Goal: Task Accomplishment & Management: Use online tool/utility

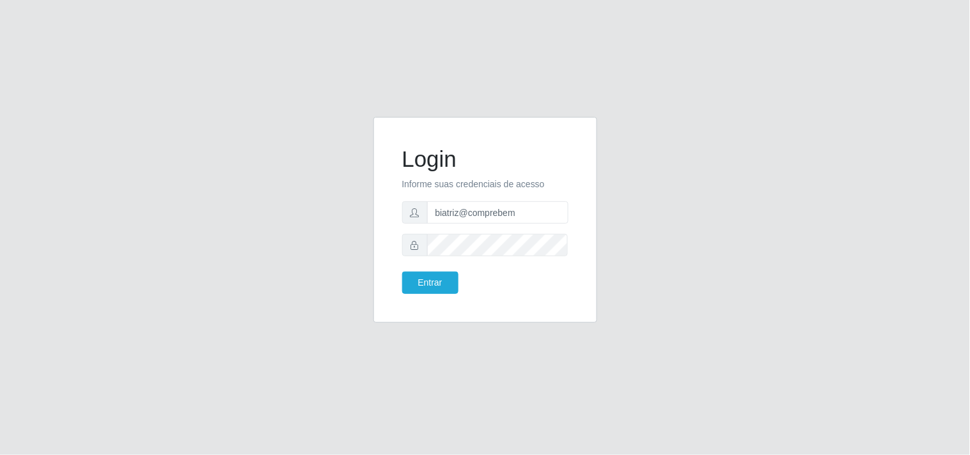
type input "biatriz@comprebem"
click at [402, 272] on button "Entrar" at bounding box center [430, 283] width 56 height 22
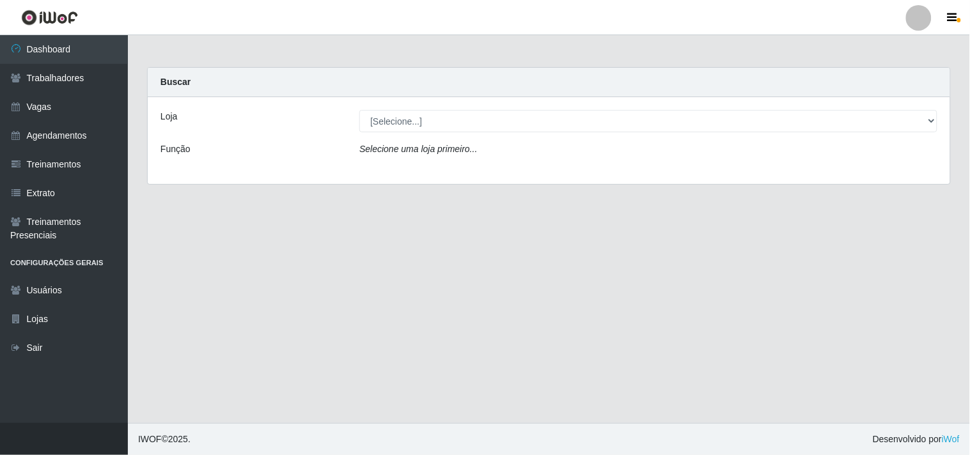
click at [453, 136] on div "Loja [Selecione...] Supermercado Compre Bem - Itabaiana Função Selecione uma lo…" at bounding box center [549, 140] width 803 height 87
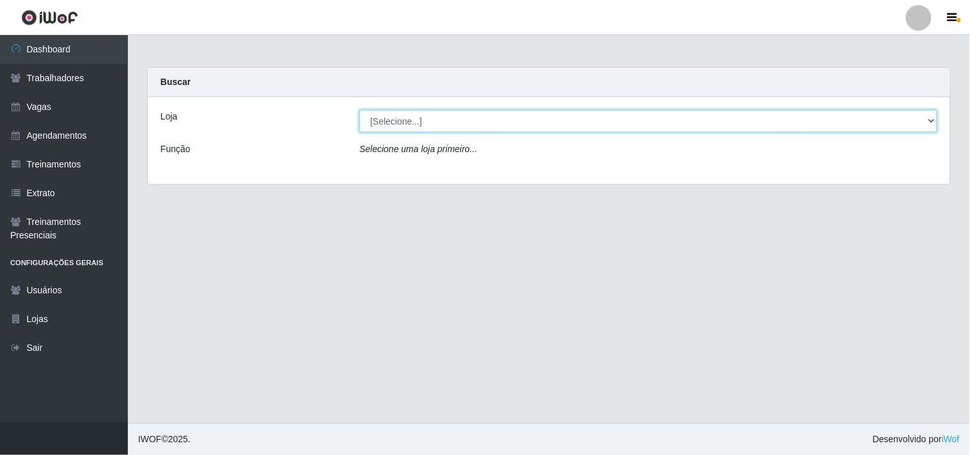
drag, startPoint x: 445, startPoint y: 120, endPoint x: 444, endPoint y: 126, distance: 6.5
click at [445, 120] on select "[Selecione...] Supermercado Compre Bem - Itabaiana" at bounding box center [648, 121] width 578 height 22
select select "264"
click at [359, 110] on select "[Selecione...] Supermercado Compre Bem - Itabaiana" at bounding box center [648, 121] width 578 height 22
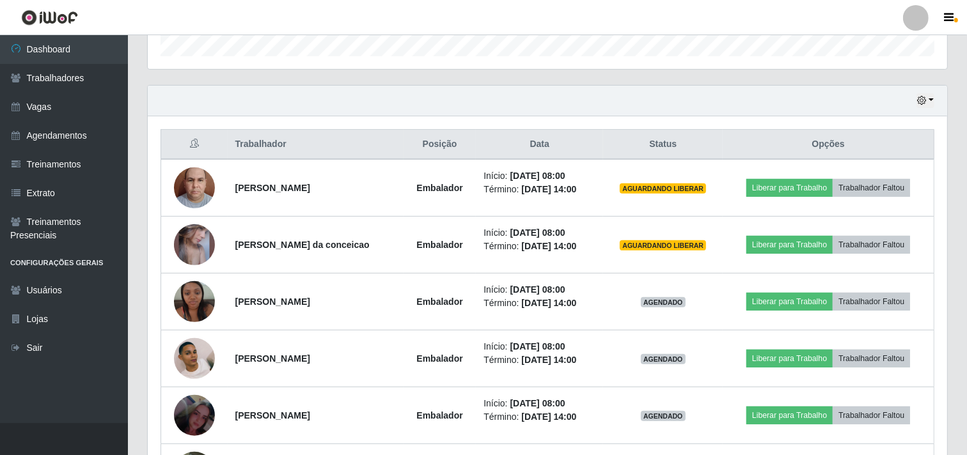
scroll to position [395, 0]
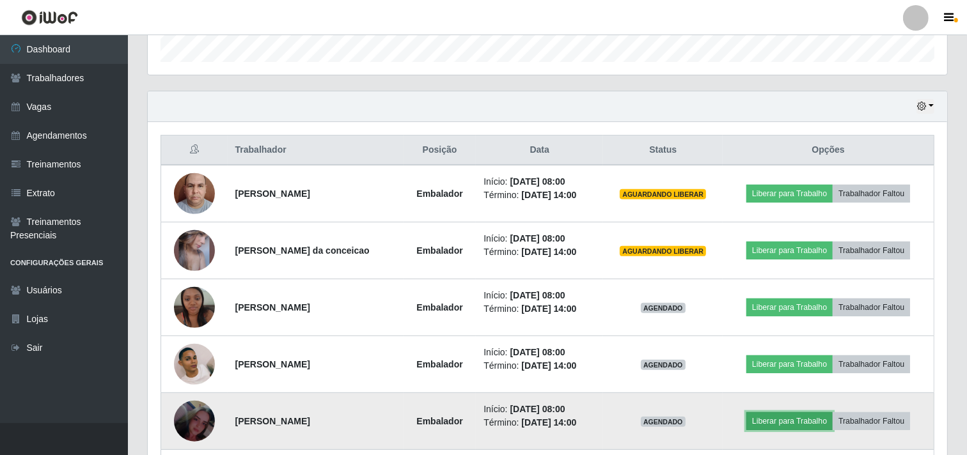
click at [764, 416] on button "Liberar para Trabalho" at bounding box center [789, 422] width 86 height 18
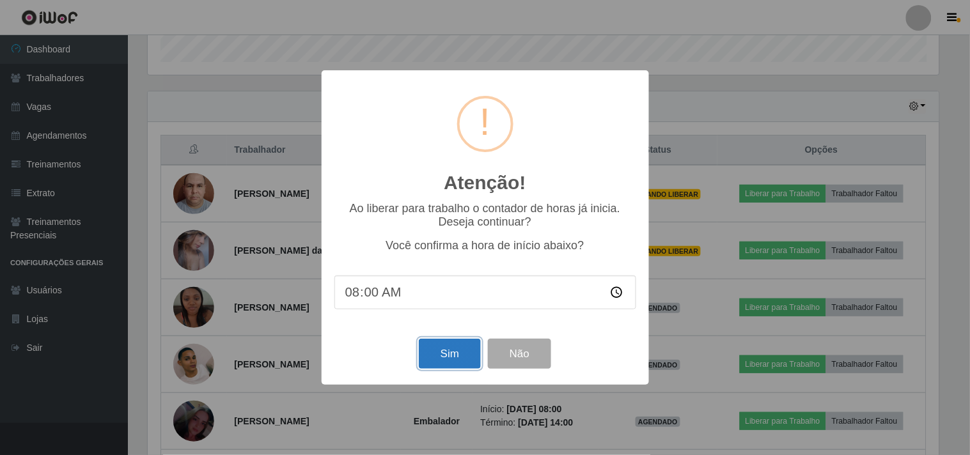
click at [436, 365] on button "Sim" at bounding box center [450, 354] width 62 height 30
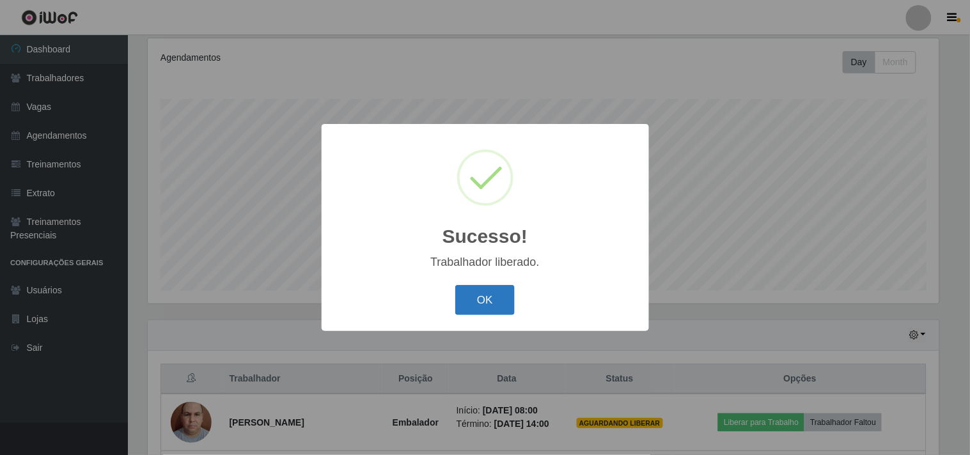
click at [495, 303] on button "OK" at bounding box center [484, 300] width 59 height 30
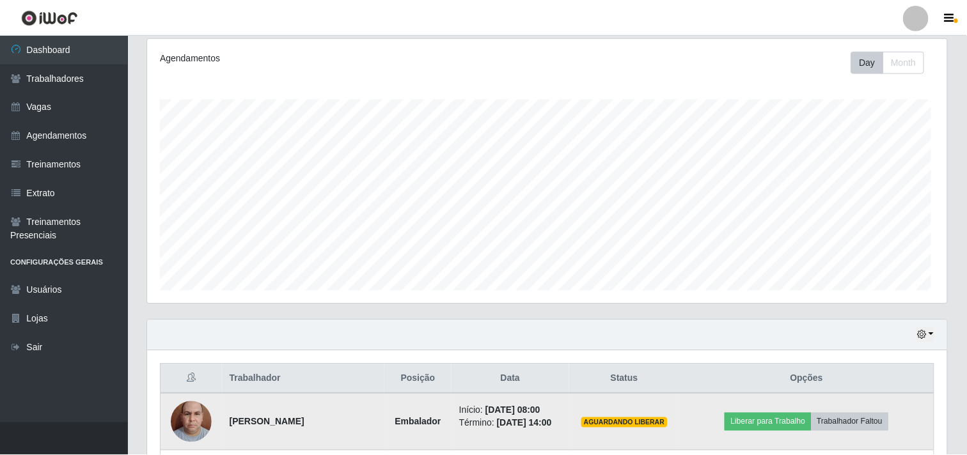
scroll to position [265, 800]
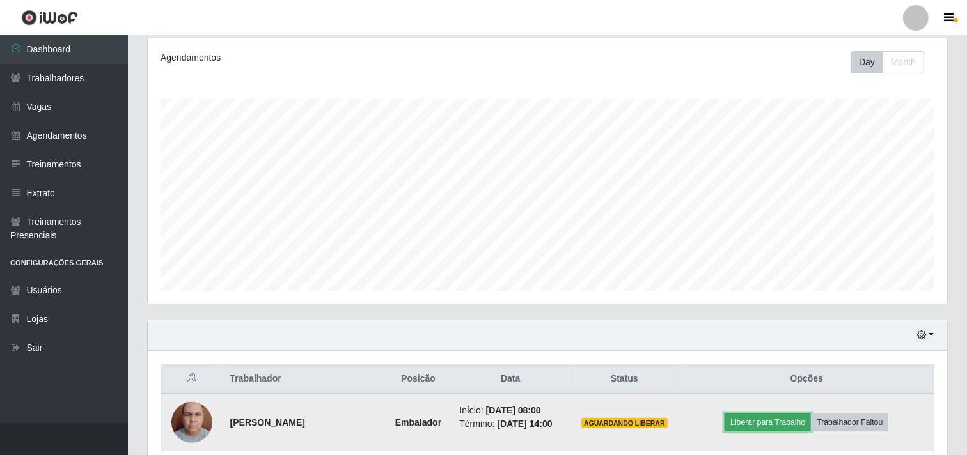
click at [779, 430] on button "Liberar para Trabalho" at bounding box center [768, 423] width 86 height 18
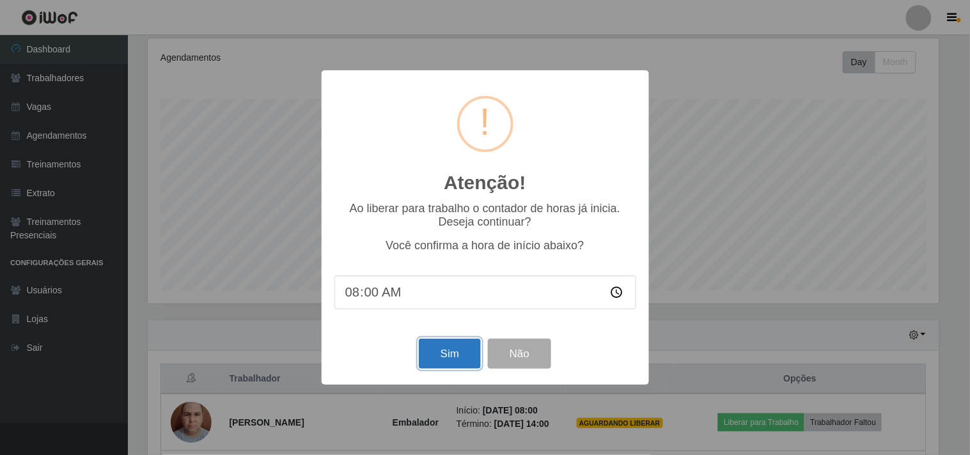
click at [448, 358] on button "Sim" at bounding box center [450, 354] width 62 height 30
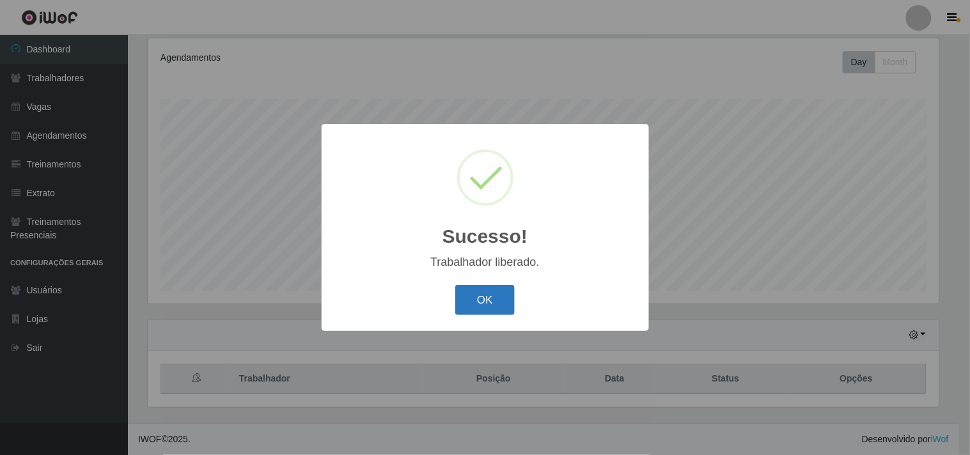
click at [470, 292] on button "OK" at bounding box center [484, 300] width 59 height 30
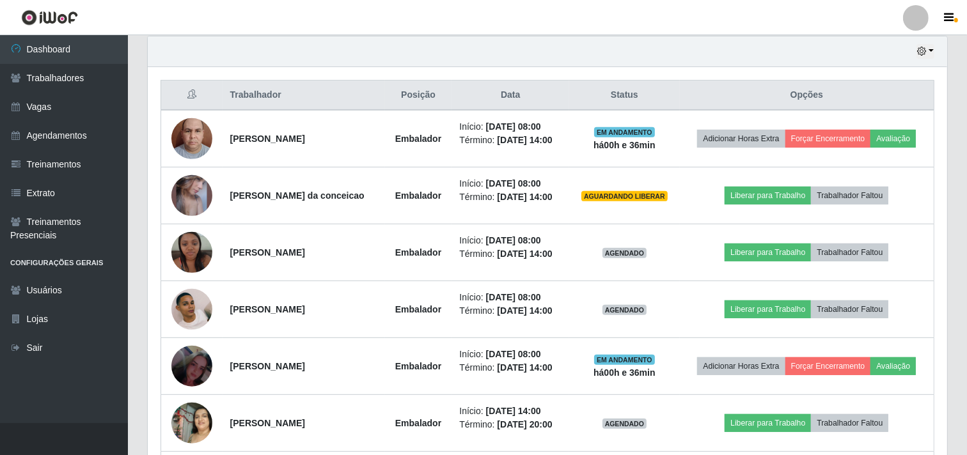
scroll to position [521, 0]
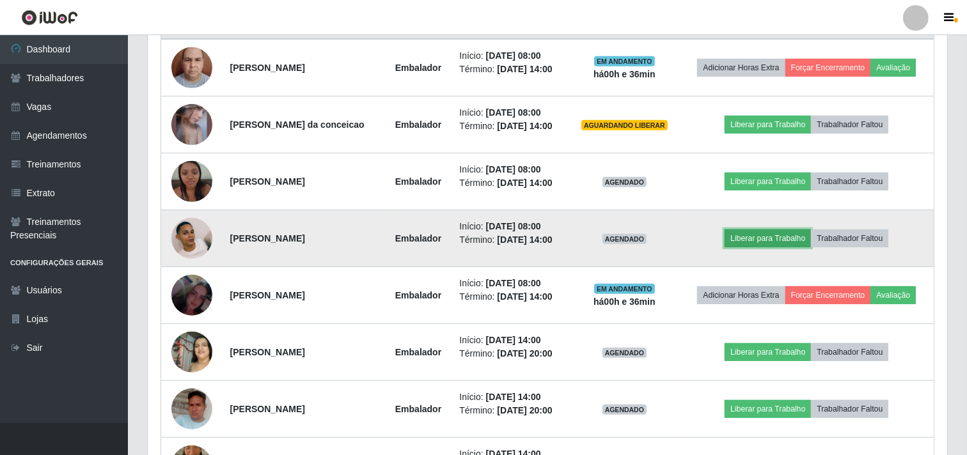
click at [768, 248] on button "Liberar para Trabalho" at bounding box center [768, 239] width 86 height 18
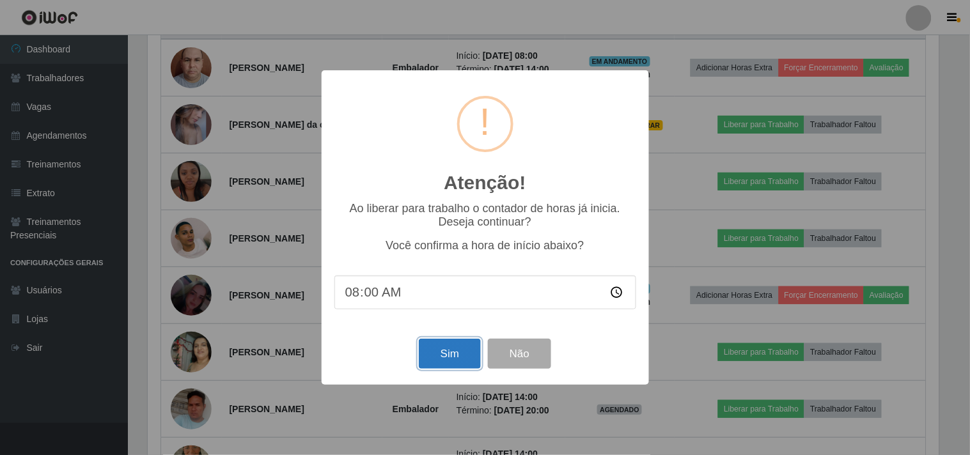
click at [448, 347] on button "Sim" at bounding box center [450, 354] width 62 height 30
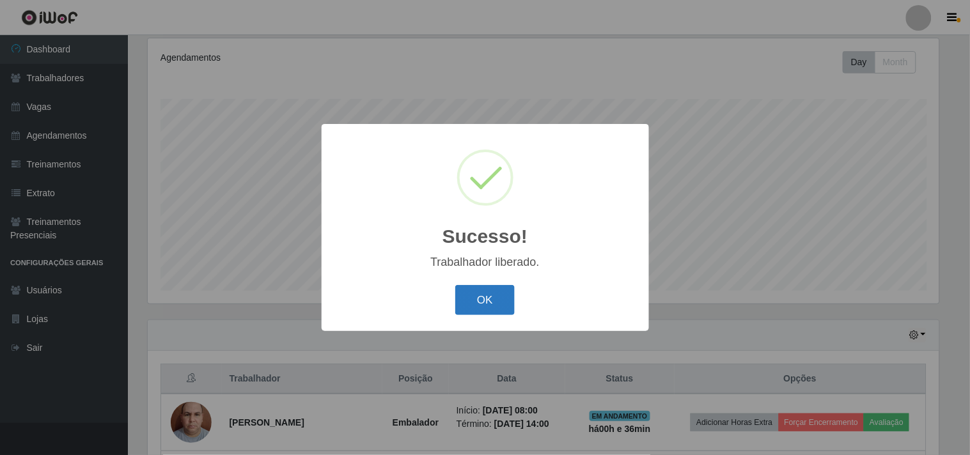
click at [473, 314] on button "OK" at bounding box center [484, 300] width 59 height 30
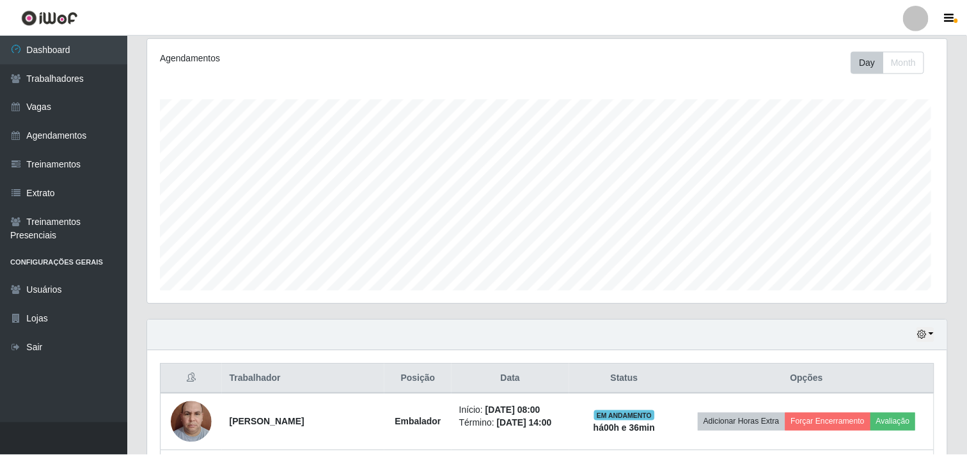
scroll to position [0, 0]
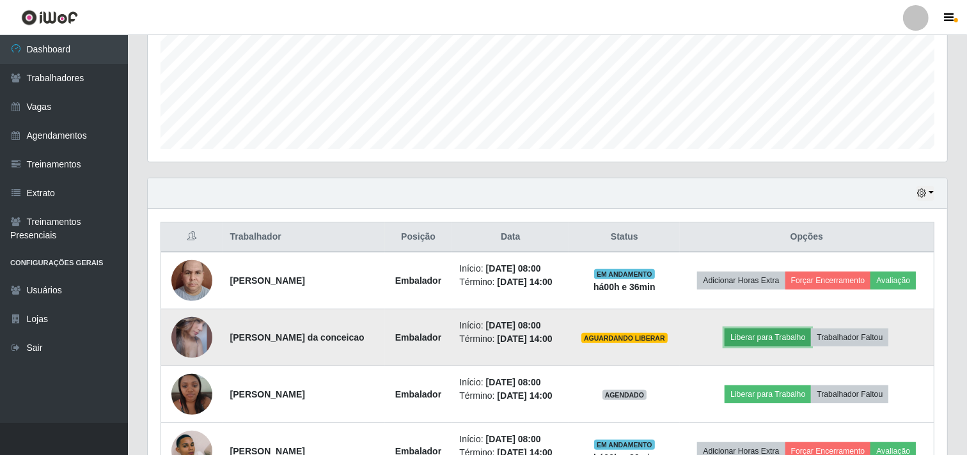
click at [756, 347] on button "Liberar para Trabalho" at bounding box center [768, 338] width 86 height 18
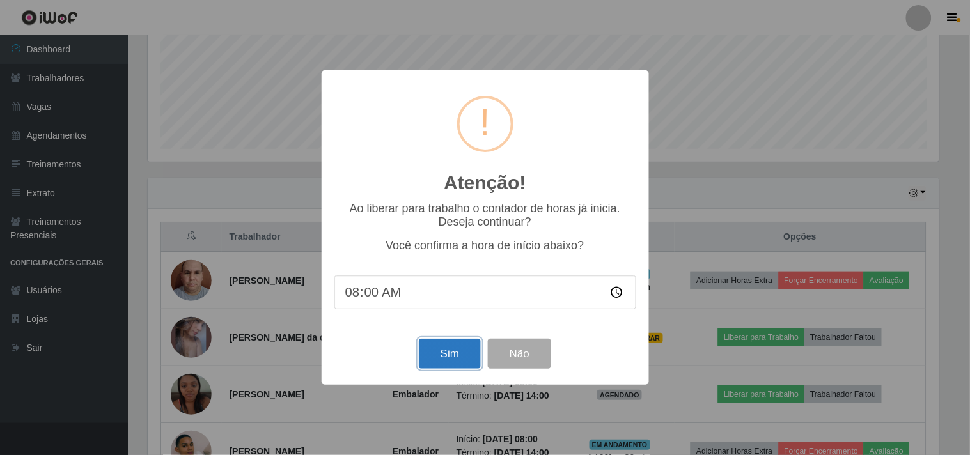
click at [441, 363] on button "Sim" at bounding box center [450, 354] width 62 height 30
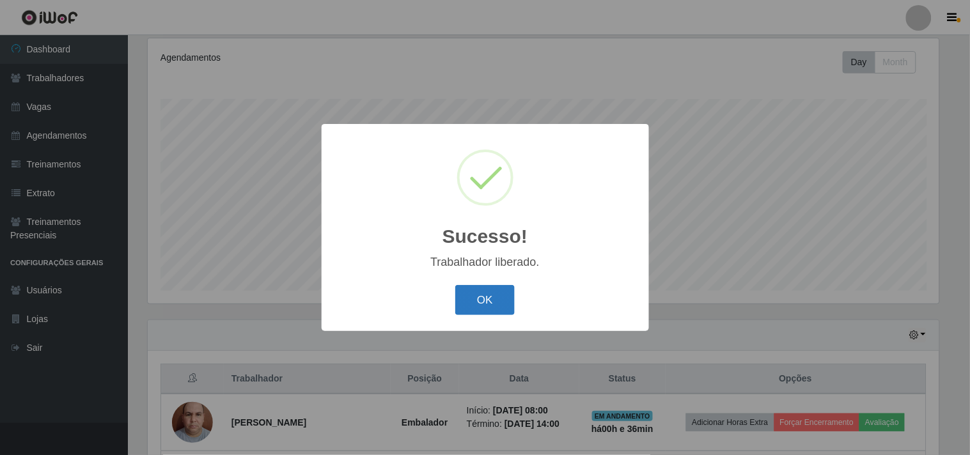
click at [484, 304] on button "OK" at bounding box center [484, 300] width 59 height 30
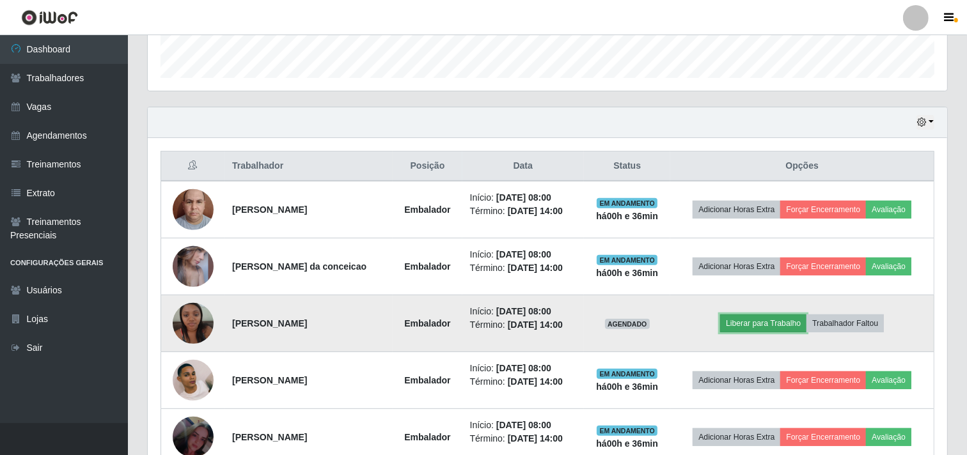
click at [769, 322] on button "Liberar para Trabalho" at bounding box center [763, 324] width 86 height 18
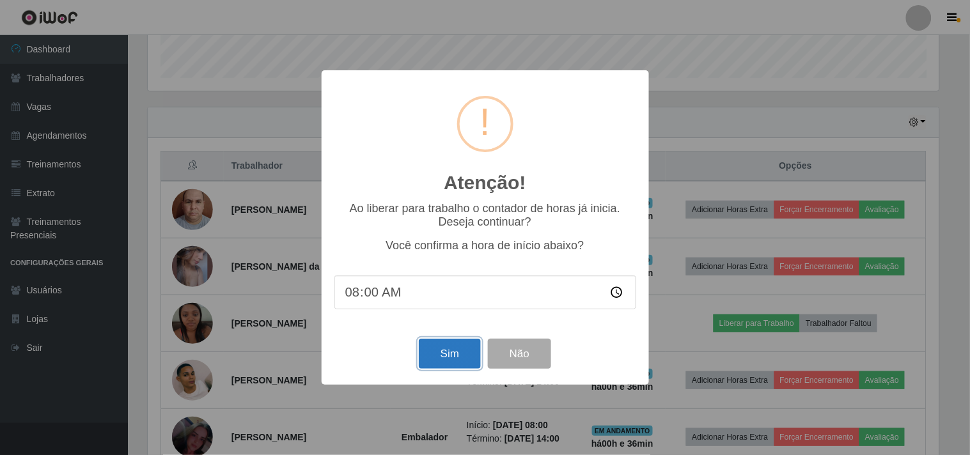
click at [475, 353] on button "Sim" at bounding box center [450, 354] width 62 height 30
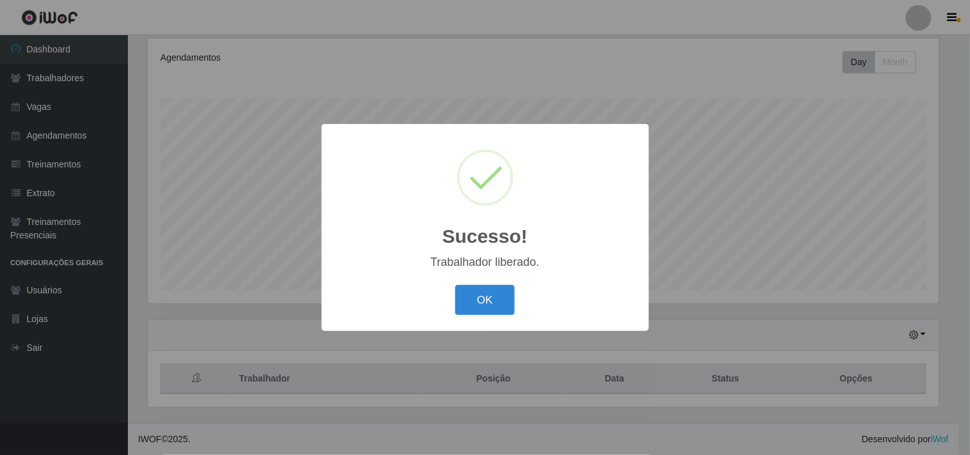
click at [463, 316] on div "OK Cancel" at bounding box center [486, 300] width 302 height 36
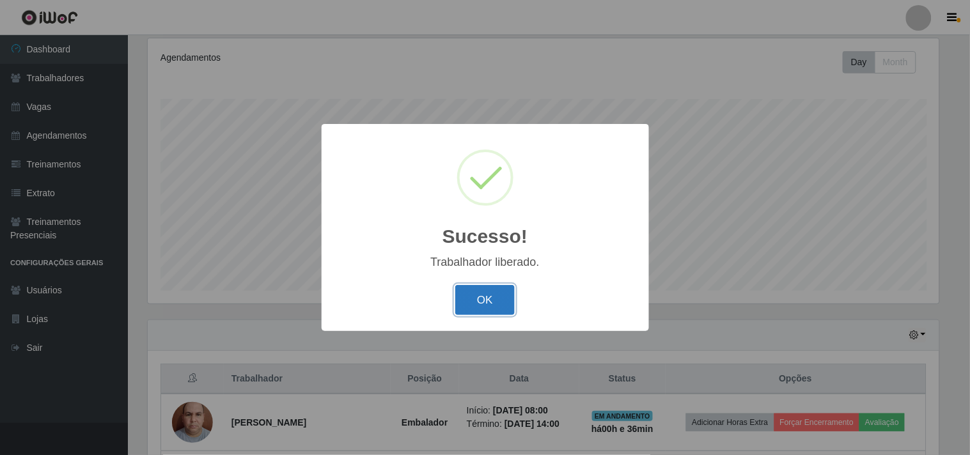
click at [468, 299] on button "OK" at bounding box center [484, 300] width 59 height 30
